Goal: Information Seeking & Learning: Learn about a topic

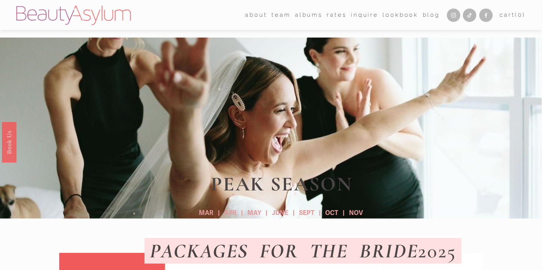
click at [333, 16] on link "Rates" at bounding box center [337, 14] width 20 height 11
